Goal: Information Seeking & Learning: Check status

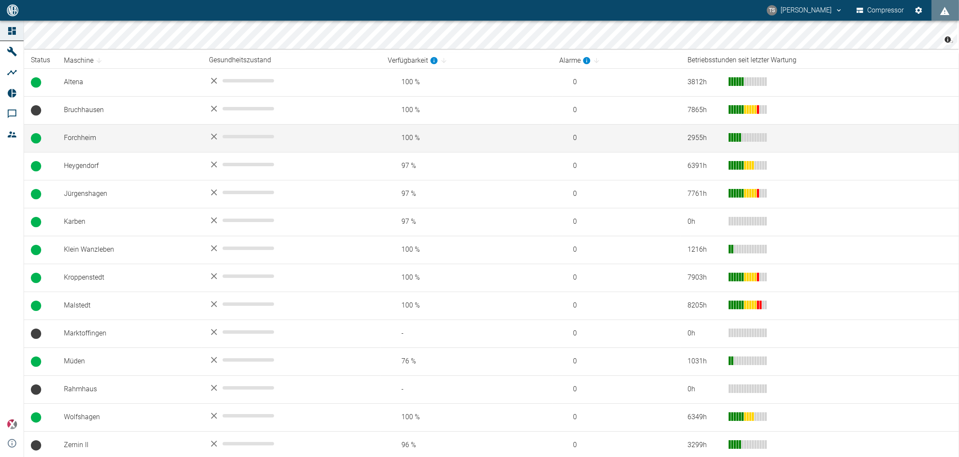
scroll to position [146, 0]
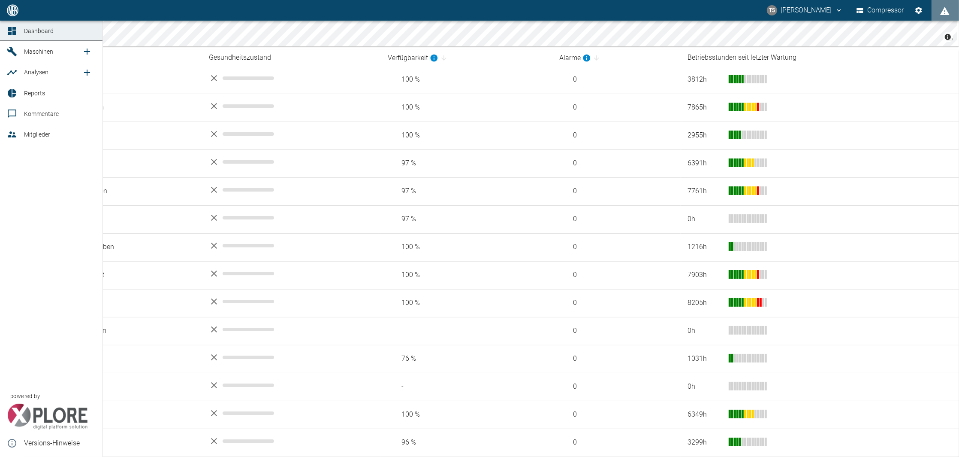
click at [13, 54] on icon at bounding box center [11, 51] width 9 height 9
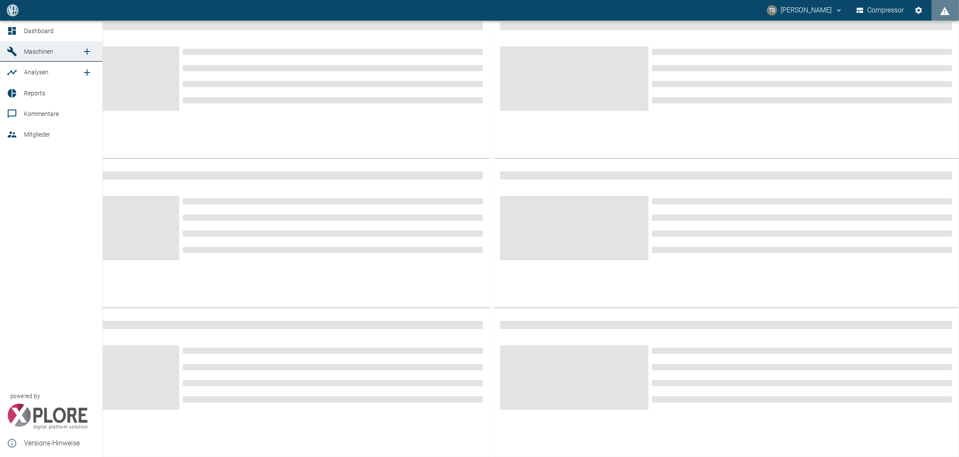
scroll to position [3, 0]
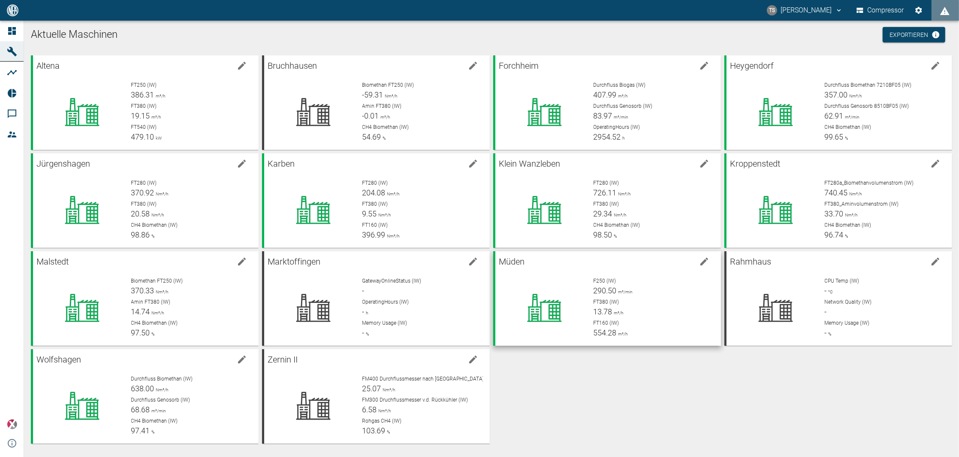
click at [663, 281] on p "F250 (IW)" at bounding box center [654, 281] width 121 height 8
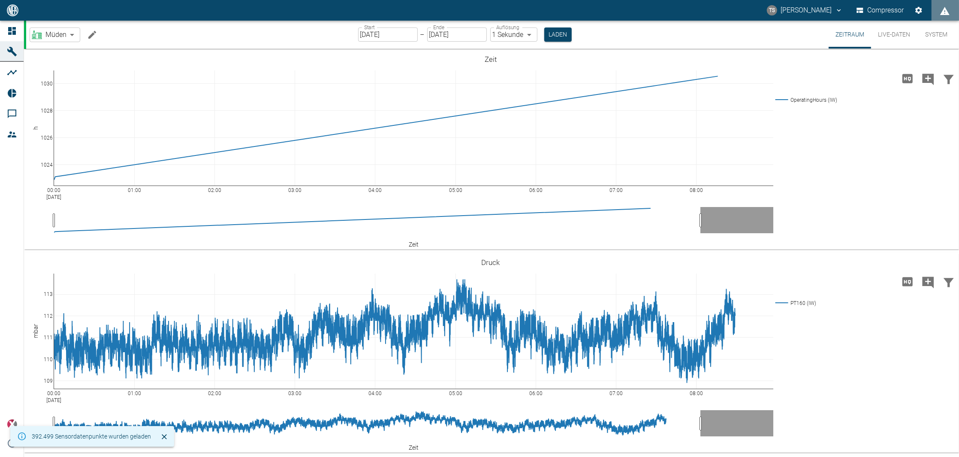
click at [94, 30] on icon "Machine bearbeiten" at bounding box center [92, 35] width 10 height 10
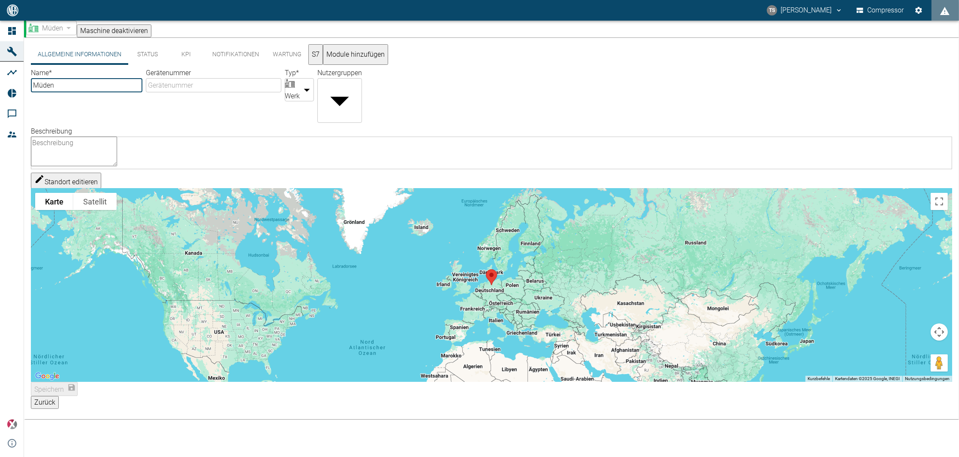
click at [181, 54] on button "KPI" at bounding box center [186, 54] width 39 height 21
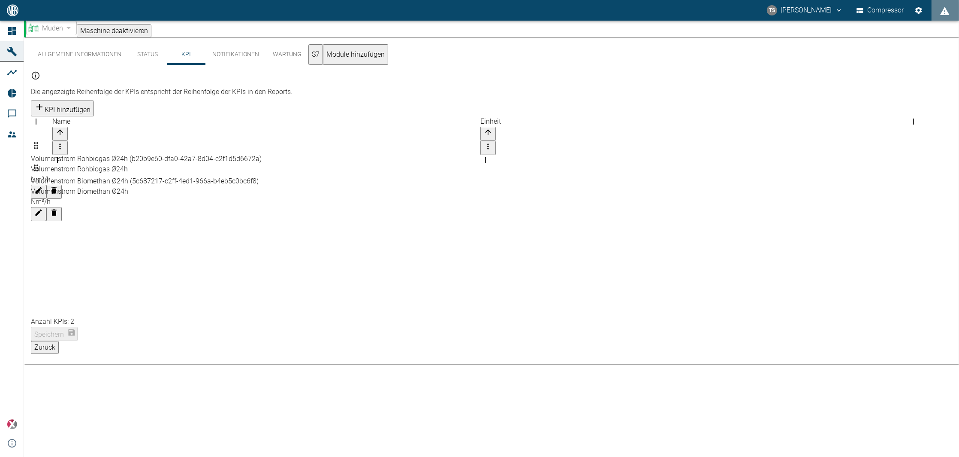
click at [151, 58] on button "Status" at bounding box center [147, 54] width 39 height 21
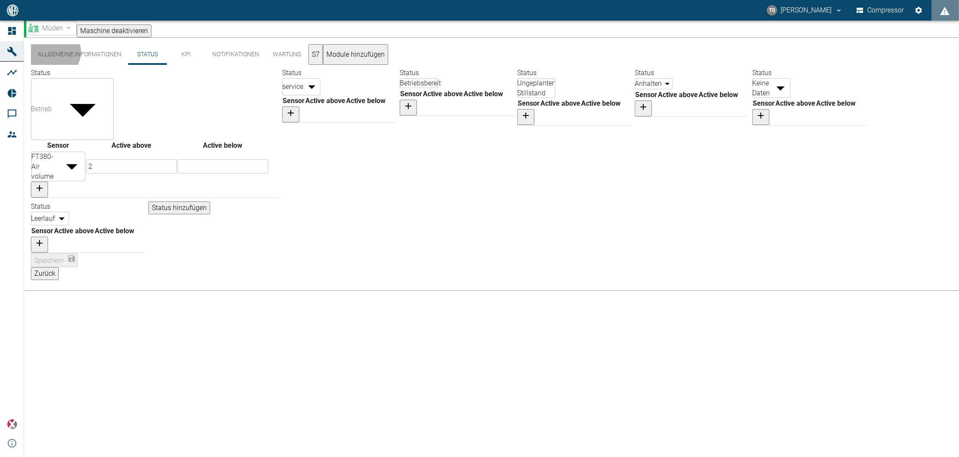
click at [323, 56] on button "S7" at bounding box center [316, 54] width 15 height 21
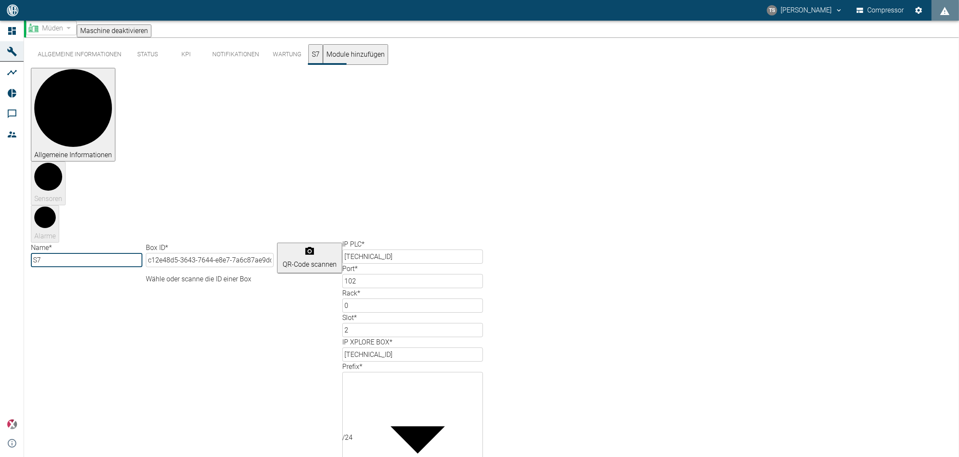
click at [284, 60] on button "Wartung" at bounding box center [287, 54] width 42 height 21
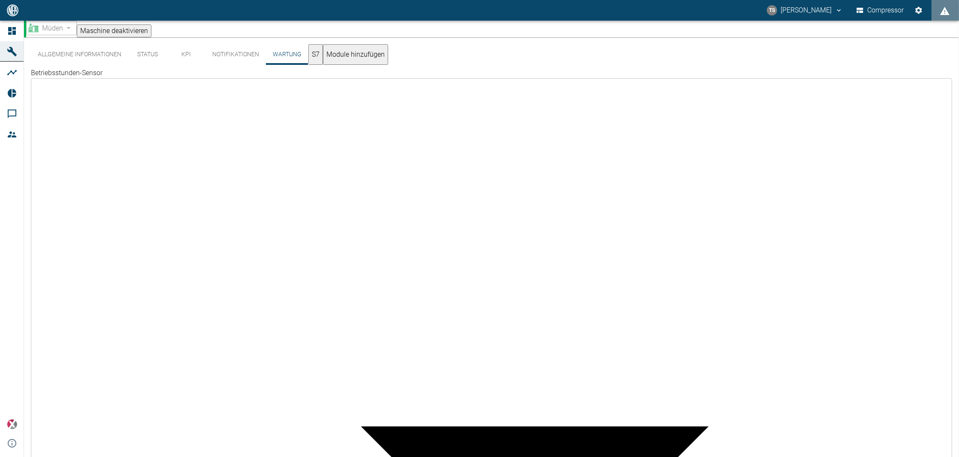
click at [235, 56] on button "Notifikationen" at bounding box center [236, 54] width 61 height 21
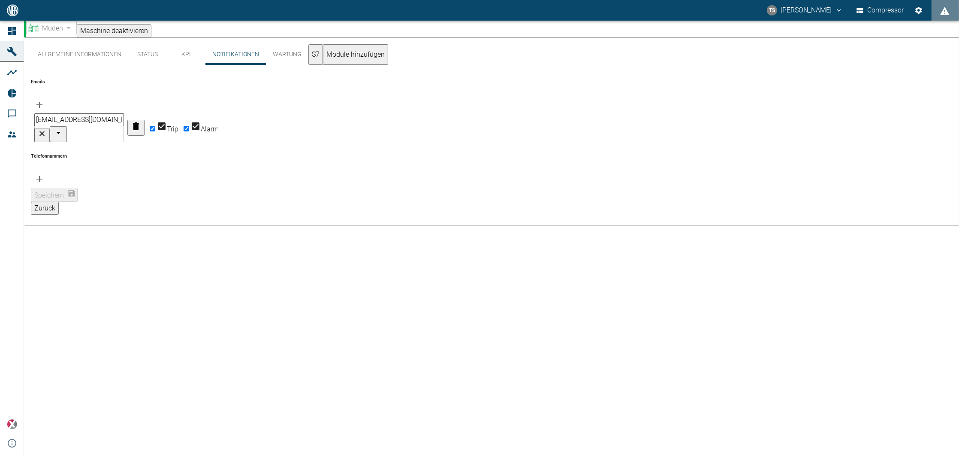
click at [180, 55] on button "KPI" at bounding box center [186, 54] width 39 height 21
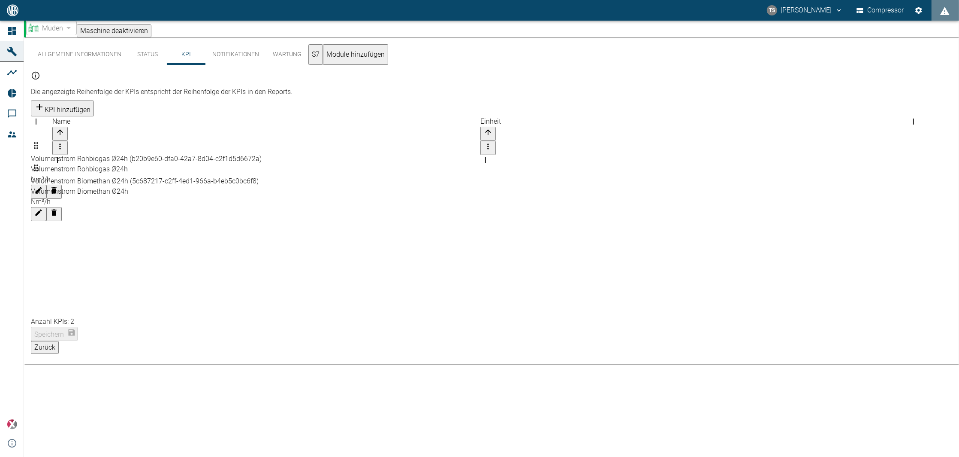
click at [129, 61] on button "Status" at bounding box center [147, 54] width 39 height 21
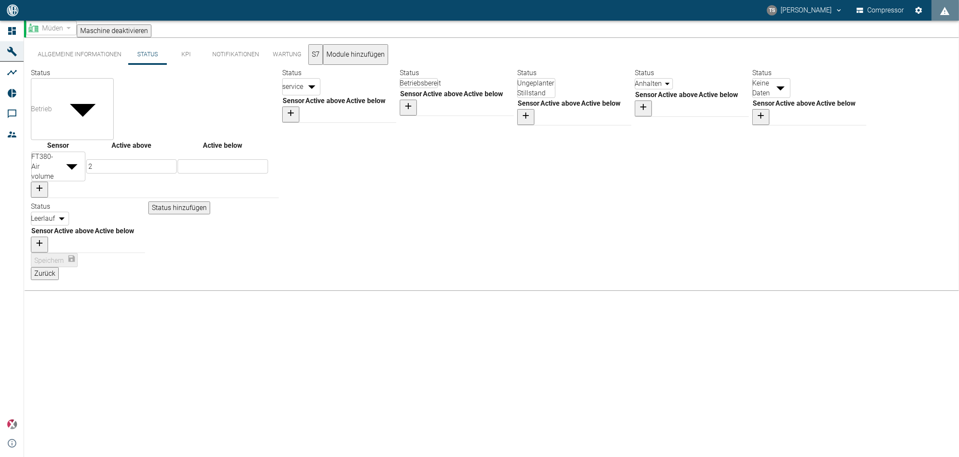
click at [113, 62] on button "Allgemeine Informationen" at bounding box center [79, 54] width 97 height 21
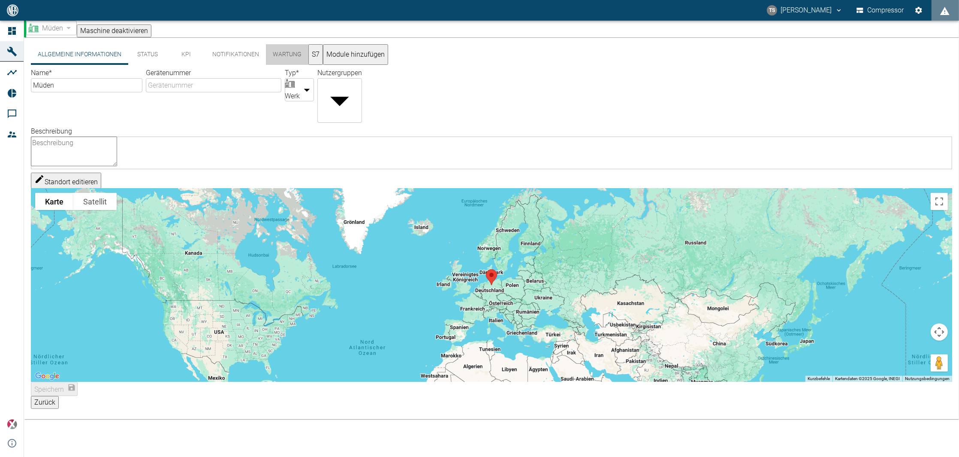
click at [278, 56] on button "Wartung" at bounding box center [287, 54] width 42 height 21
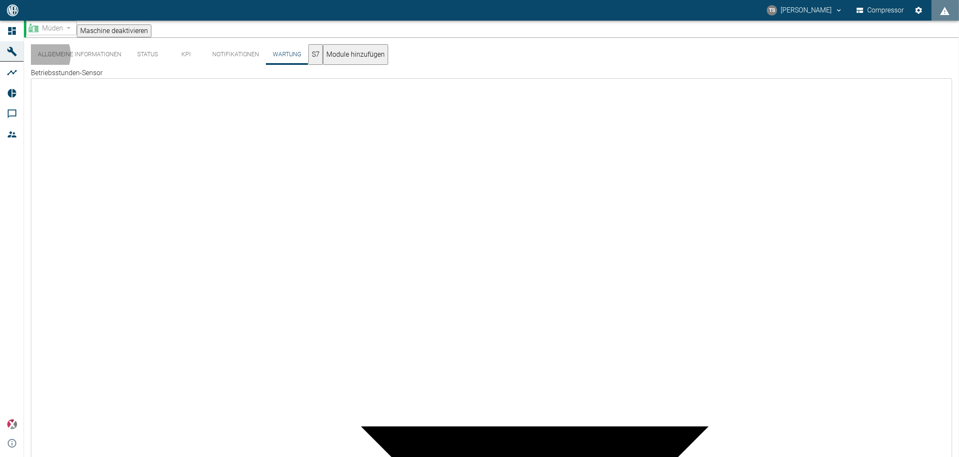
click at [316, 58] on button "S7" at bounding box center [316, 54] width 15 height 21
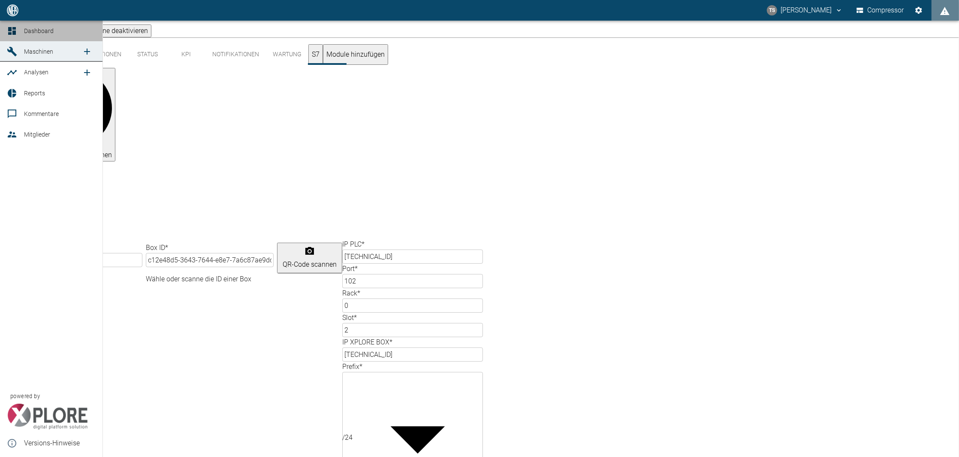
click at [6, 33] on link "Dashboard" at bounding box center [51, 31] width 103 height 21
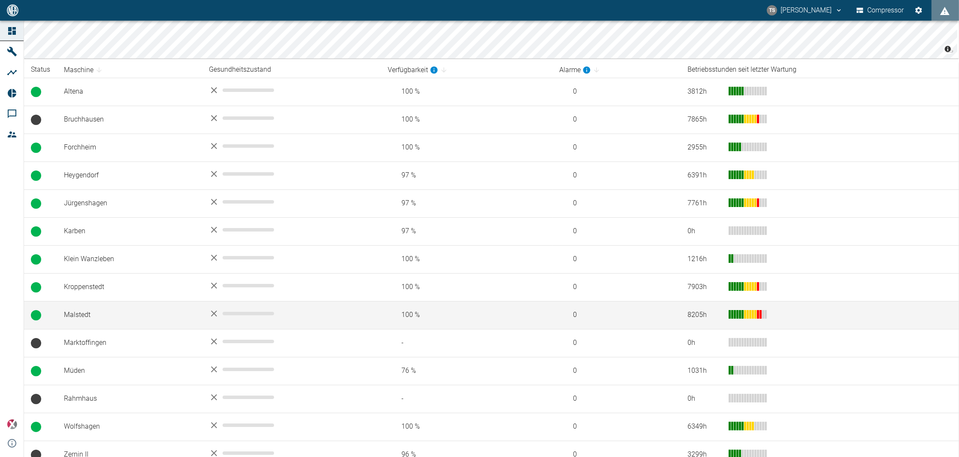
scroll to position [146, 0]
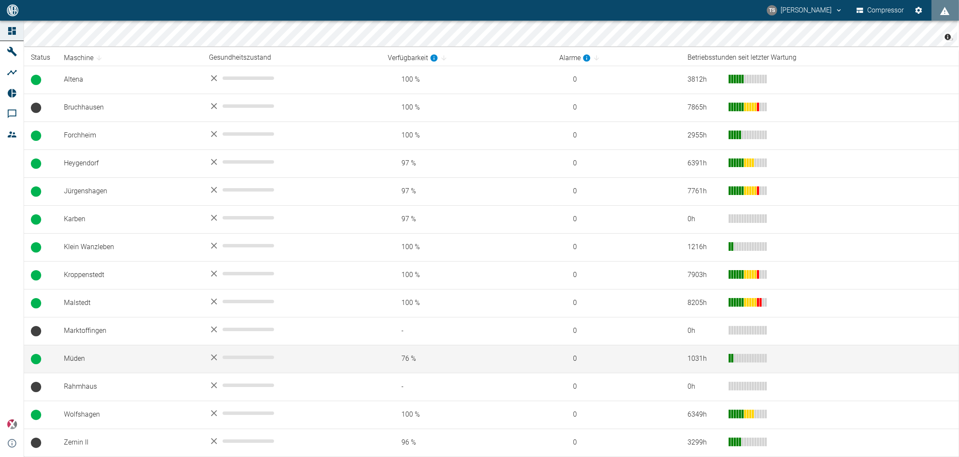
click at [71, 369] on td "Müden" at bounding box center [129, 359] width 145 height 28
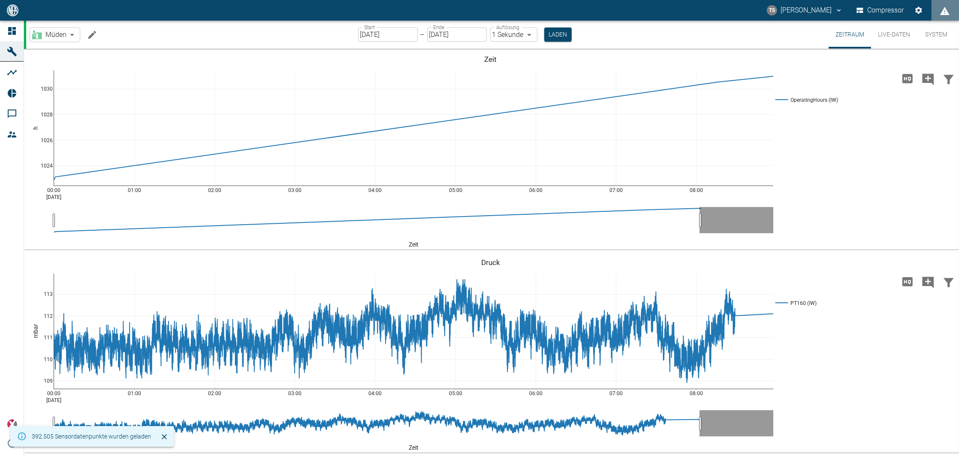
click at [885, 33] on button "Live-Daten" at bounding box center [895, 35] width 46 height 28
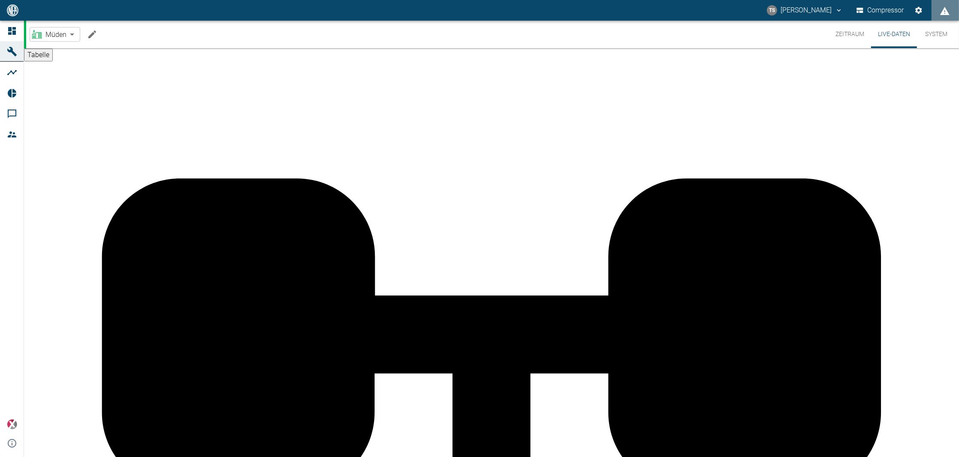
drag, startPoint x: 254, startPoint y: 118, endPoint x: 183, endPoint y: 123, distance: 71.4
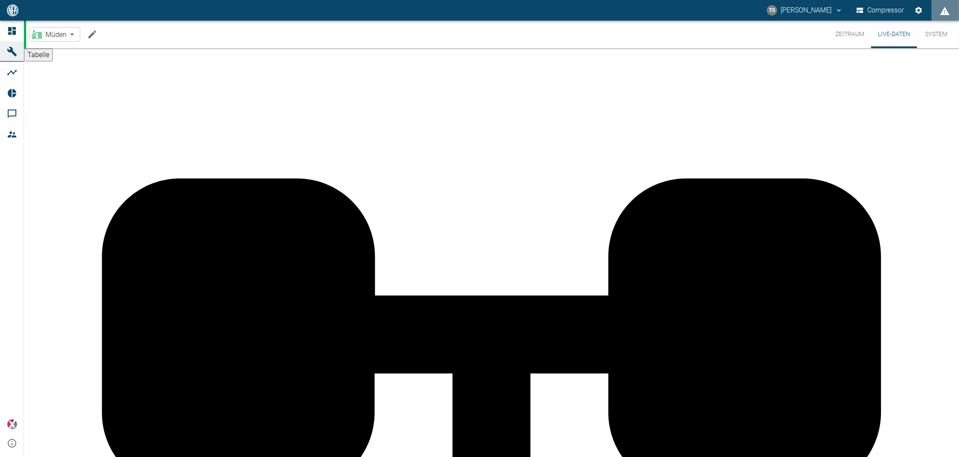
drag, startPoint x: 183, startPoint y: 123, endPoint x: 129, endPoint y: 77, distance: 70.9
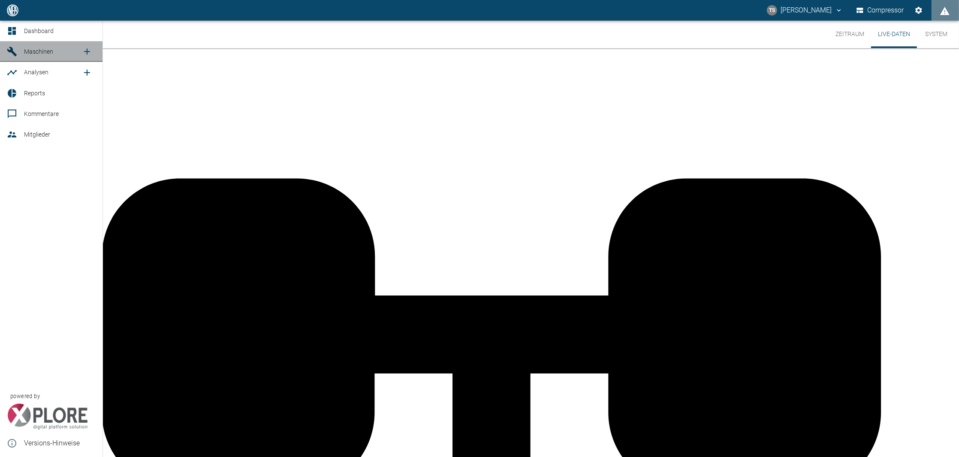
click at [33, 53] on span "Maschinen" at bounding box center [38, 51] width 29 height 7
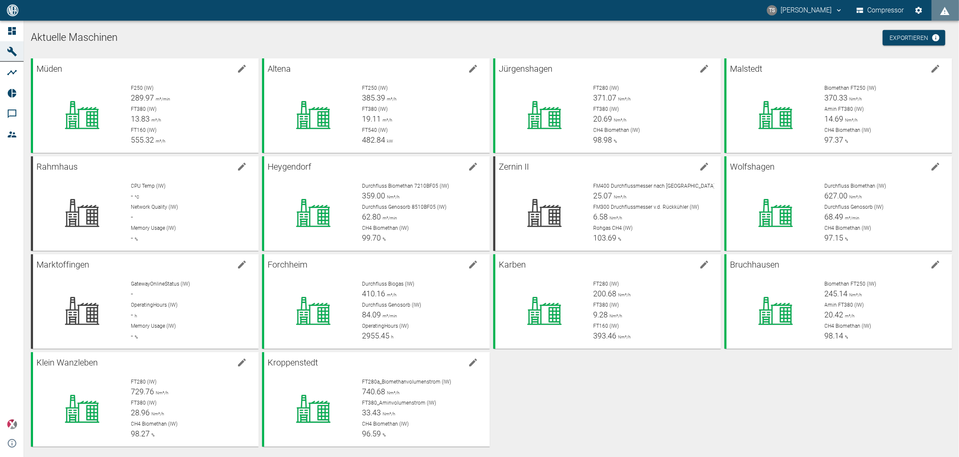
click at [627, 381] on div "Müden F250 (IW) 289.97 m³/min FT380 (IW) 13.83 m³/h FT160 (IW) 555.32 m³/h Alte…" at bounding box center [489, 250] width 925 height 391
